Goal: Use online tool/utility: Utilize a website feature to perform a specific function

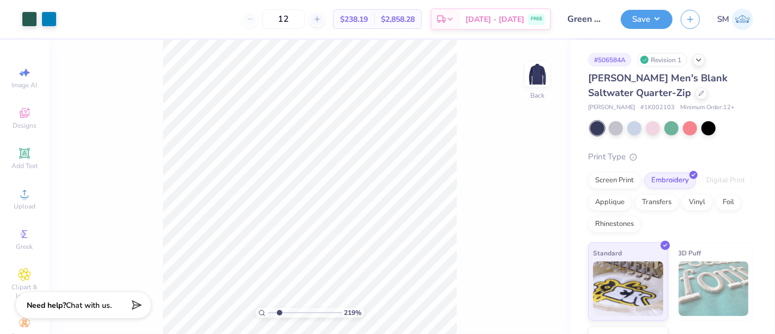
drag, startPoint x: 270, startPoint y: 312, endPoint x: 279, endPoint y: 312, distance: 9.3
type input "2.19"
click at [279, 312] on input "range" at bounding box center [305, 312] width 74 height 10
click at [20, 158] on icon at bounding box center [24, 153] width 13 height 13
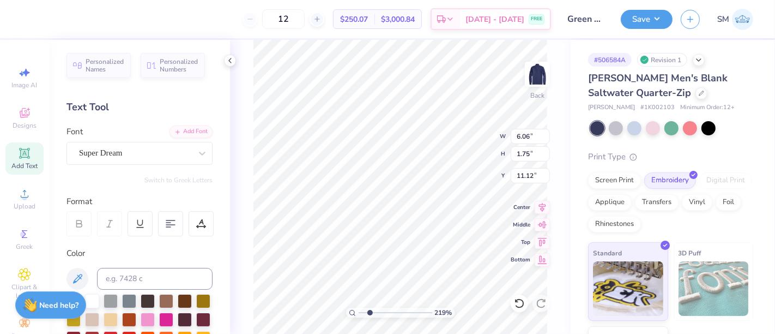
scroll to position [10, 1]
click at [104, 154] on div "Super Dream" at bounding box center [135, 152] width 114 height 17
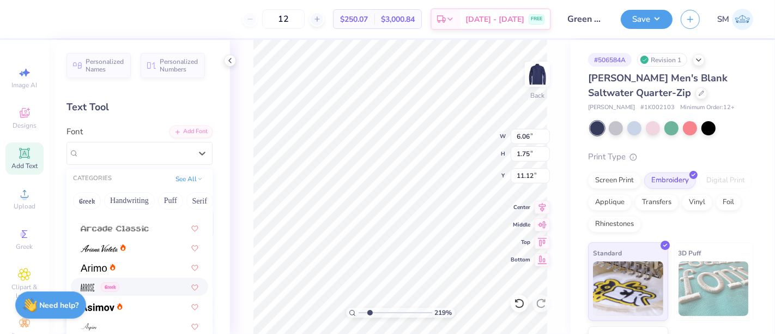
scroll to position [343, 0]
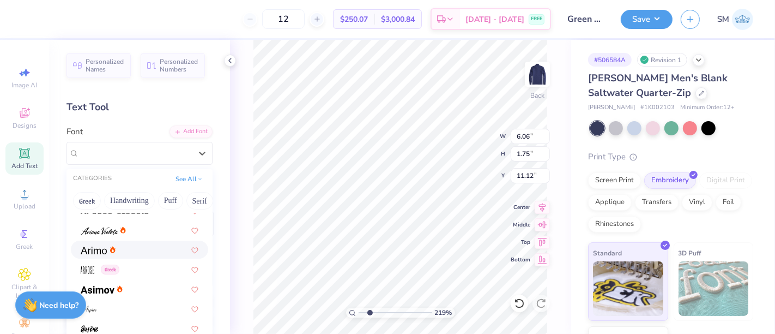
click at [126, 251] on div at bounding box center [140, 249] width 118 height 11
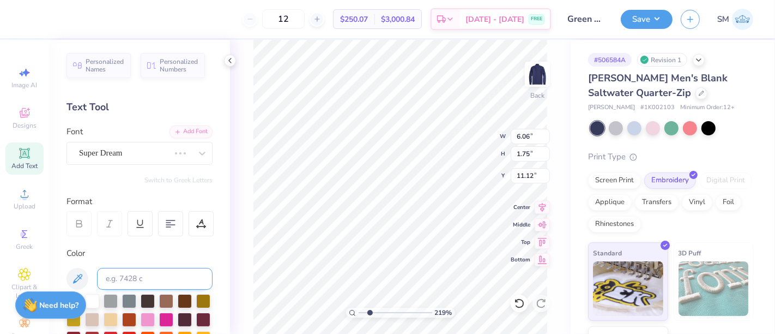
click at [132, 275] on input at bounding box center [155, 279] width 116 height 22
type textarea "®"
click at [130, 277] on input at bounding box center [155, 279] width 116 height 22
type input "626 c"
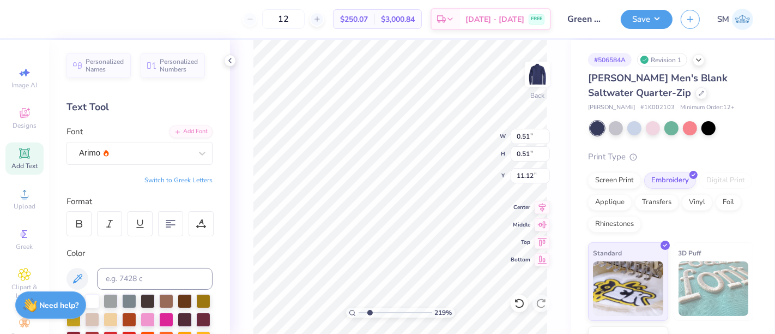
type input "0.51"
type input "4.95"
type input "0.26"
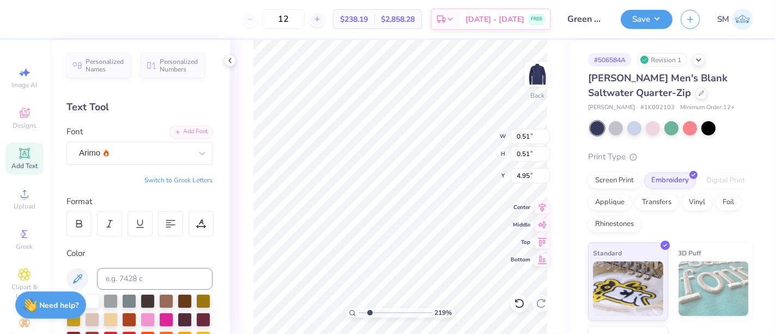
type input "5.20"
drag, startPoint x: 384, startPoint y: 310, endPoint x: 391, endPoint y: 309, distance: 7.1
type input "5.06"
click at [391, 310] on input "range" at bounding box center [396, 312] width 74 height 10
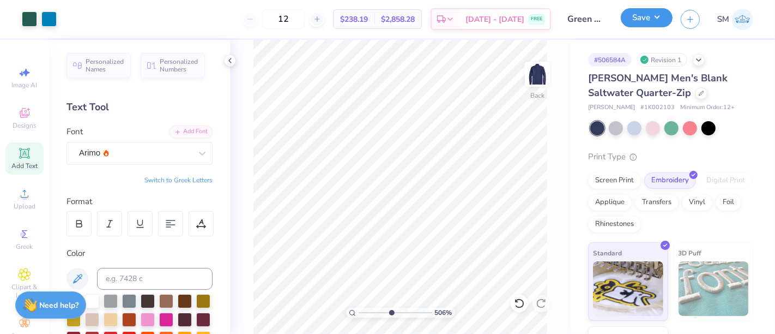
click at [660, 11] on button "Save" at bounding box center [647, 17] width 52 height 19
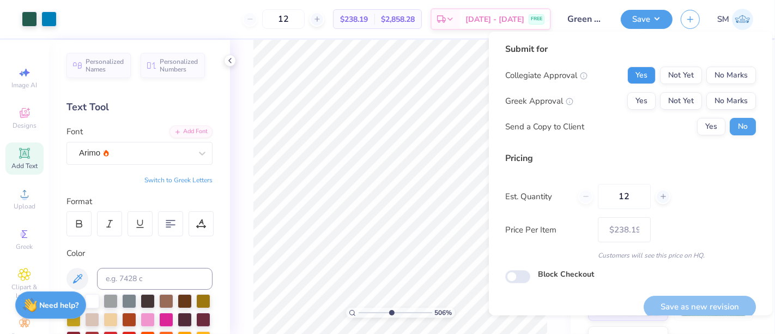
click at [636, 72] on button "Yes" at bounding box center [641, 75] width 28 height 17
click at [718, 107] on button "No Marks" at bounding box center [732, 100] width 50 height 17
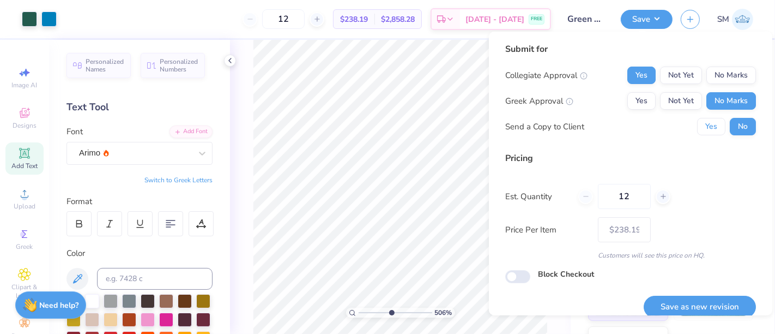
drag, startPoint x: 718, startPoint y: 107, endPoint x: 695, endPoint y: 167, distance: 63.7
click at [701, 128] on button "Yes" at bounding box center [711, 126] width 28 height 17
click at [703, 304] on button "Save as new revision" at bounding box center [700, 306] width 112 height 22
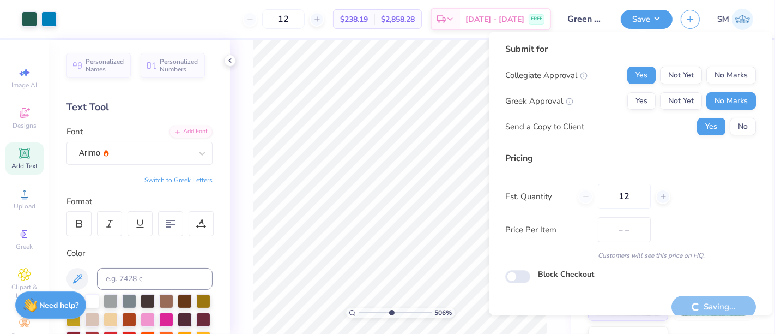
type input "$238.19"
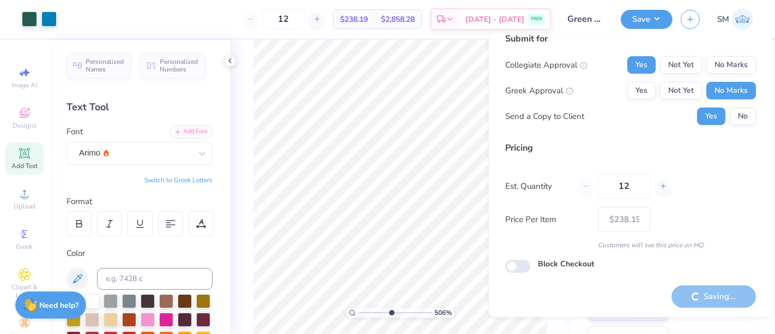
scroll to position [0, 0]
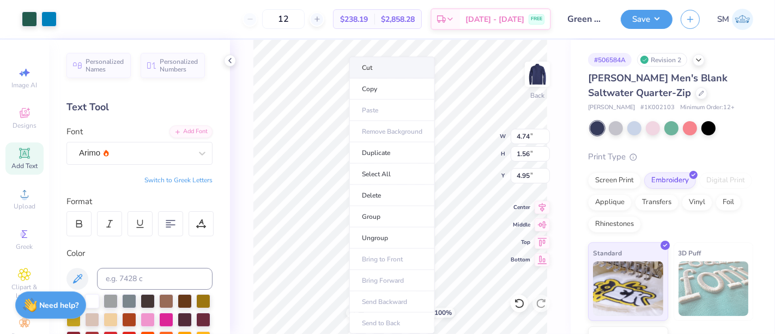
click at [386, 68] on li "Cut" at bounding box center [392, 68] width 86 height 22
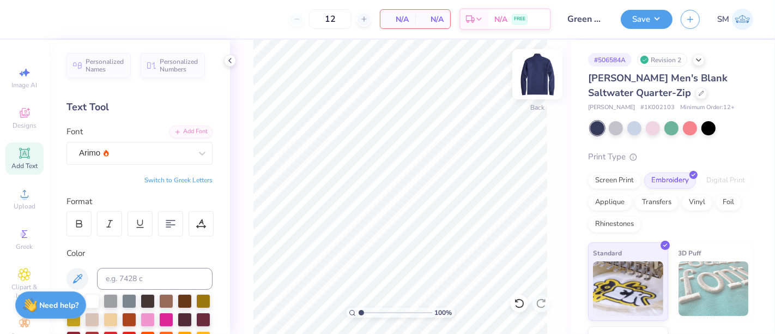
click at [534, 78] on img at bounding box center [538, 74] width 44 height 44
click at [538, 75] on img at bounding box center [538, 74] width 44 height 44
type input "1"
click at [359, 309] on input "range" at bounding box center [396, 312] width 74 height 10
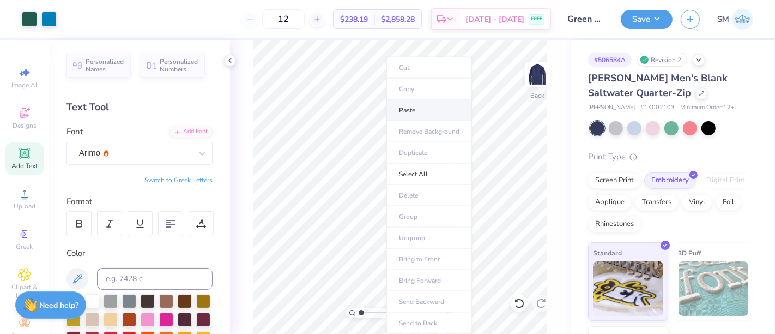
click at [425, 112] on li "Paste" at bounding box center [430, 110] width 86 height 21
